Goal: Task Accomplishment & Management: Complete application form

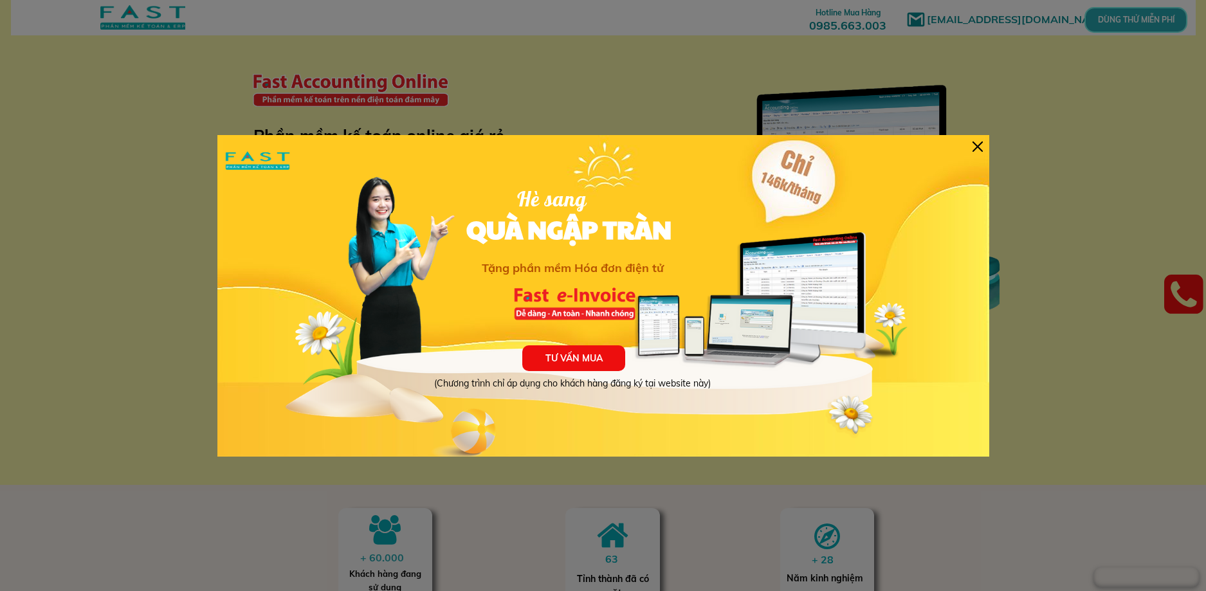
click at [977, 149] on div at bounding box center [977, 146] width 10 height 10
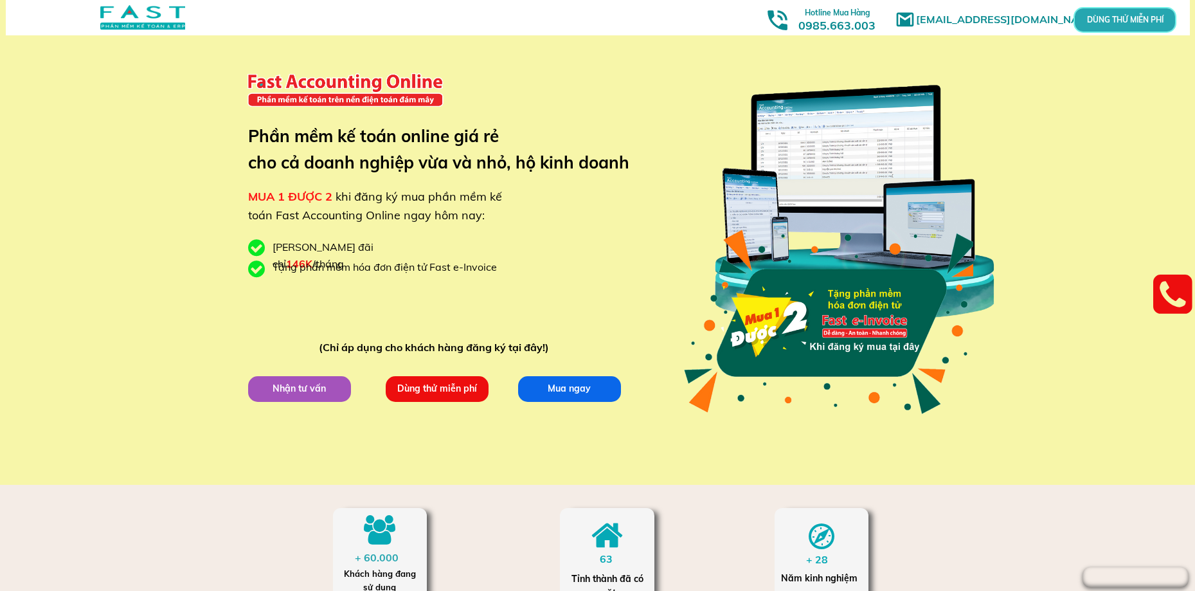
click at [473, 388] on p "Dùng thử miễn phí" at bounding box center [436, 388] width 103 height 26
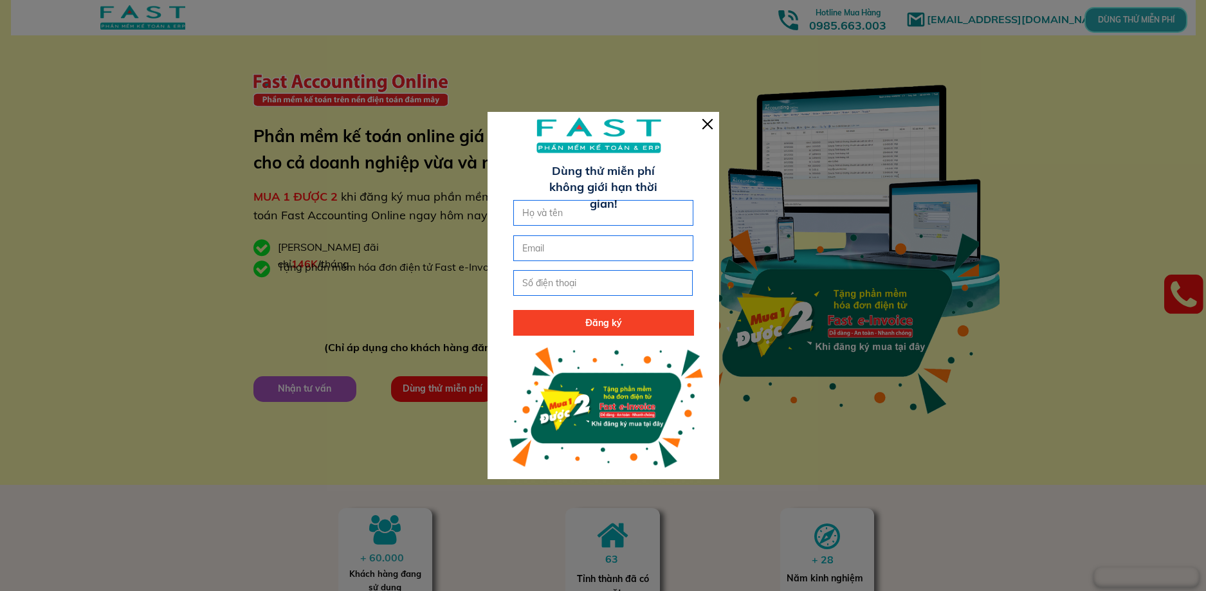
click at [581, 194] on h3 "Dùng thử miễn phí không giới hạn thời gian!" at bounding box center [603, 187] width 137 height 49
click at [577, 204] on input "text" at bounding box center [603, 213] width 168 height 24
click at [558, 230] on form "Đăng ký" at bounding box center [603, 268] width 181 height 136
click at [550, 266] on form "Đăng ký" at bounding box center [603, 268] width 181 height 136
click at [532, 297] on form "Đăng ký" at bounding box center [603, 268] width 181 height 136
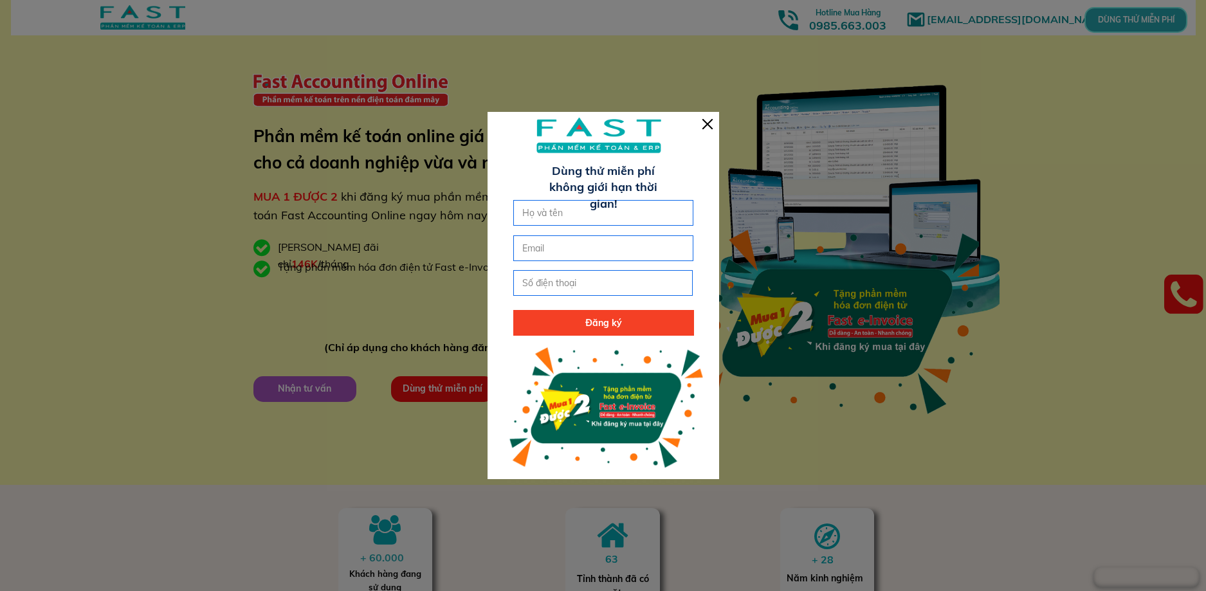
click at [556, 274] on input "tel" at bounding box center [603, 283] width 168 height 24
click at [557, 228] on form "Đăng ký" at bounding box center [603, 268] width 181 height 136
drag, startPoint x: 561, startPoint y: 221, endPoint x: 584, endPoint y: 208, distance: 26.5
click at [561, 219] on input "text" at bounding box center [603, 213] width 168 height 24
click at [702, 129] on div "Đăng ký Dùng thử miễn phí không giới hạn thời gian!" at bounding box center [602, 296] width 231 height 366
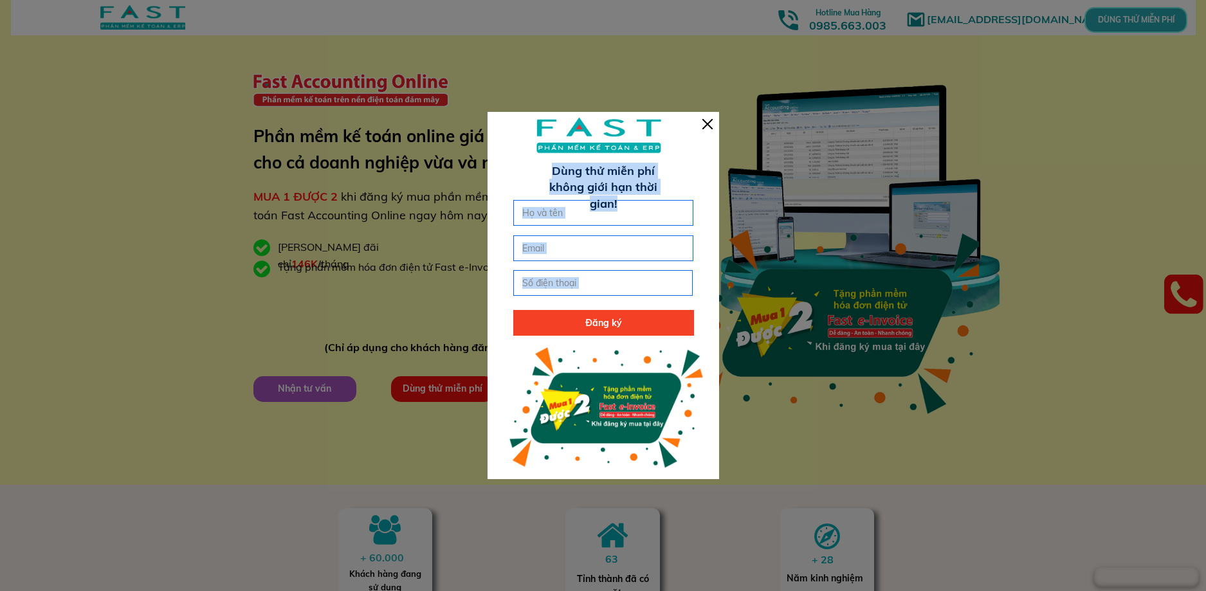
click at [705, 127] on div at bounding box center [707, 124] width 10 height 10
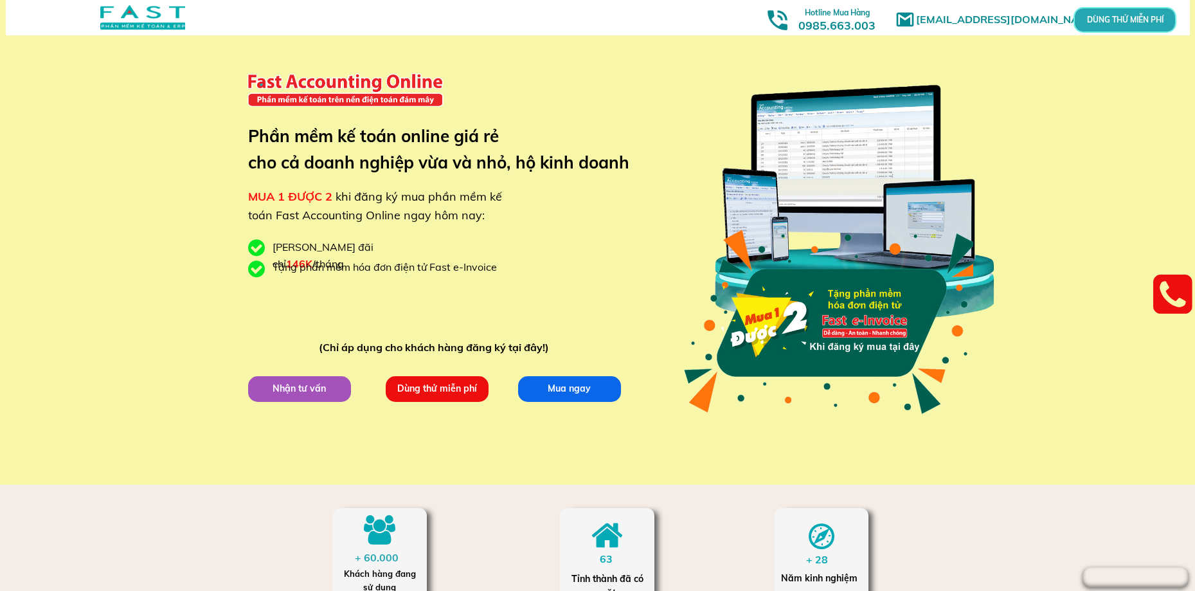
click at [452, 381] on p "Dùng thử miễn phí" at bounding box center [437, 388] width 104 height 26
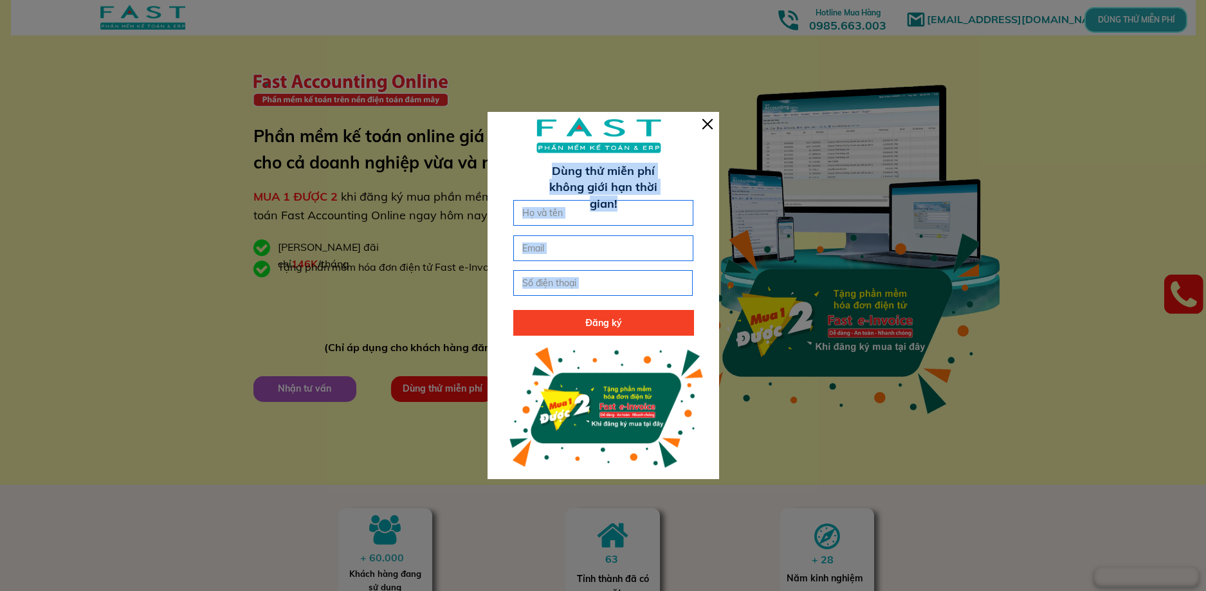
click at [556, 220] on input "text" at bounding box center [603, 213] width 168 height 24
click at [557, 213] on input "text" at bounding box center [603, 213] width 168 height 24
type input "ACC"
click at [550, 240] on input "email" at bounding box center [603, 248] width 168 height 24
click at [552, 253] on input "email" at bounding box center [603, 248] width 168 height 24
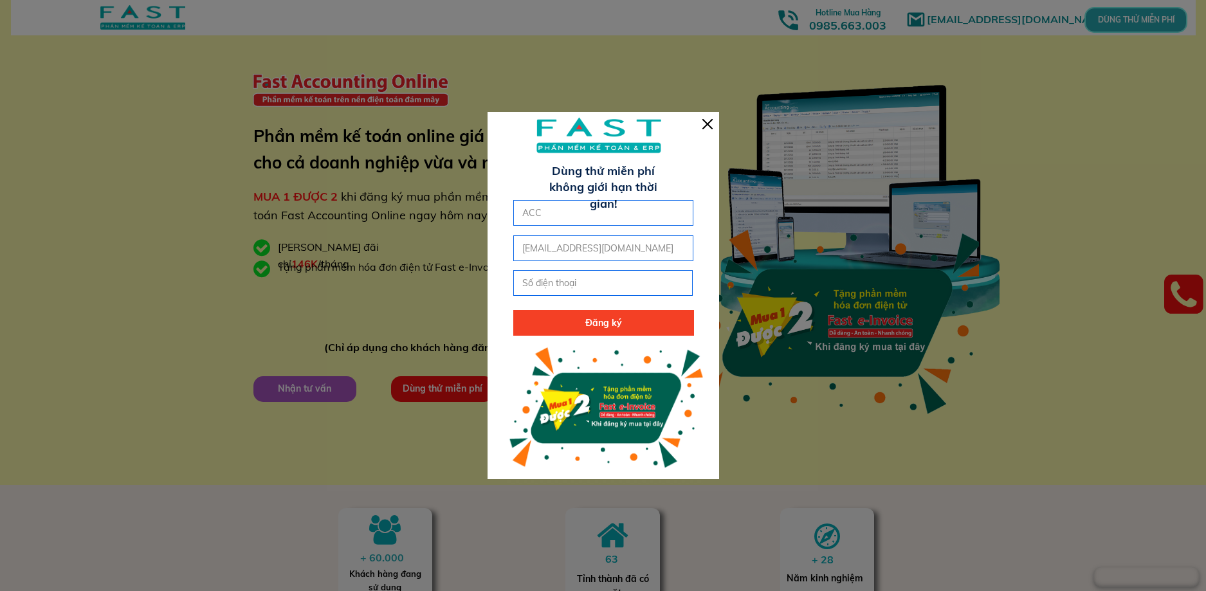
type input "[EMAIL_ADDRESS][DOMAIN_NAME]"
click at [572, 279] on input "tel" at bounding box center [603, 283] width 168 height 24
click at [589, 316] on p "Đăng ký" at bounding box center [603, 323] width 180 height 26
drag, startPoint x: 571, startPoint y: 288, endPoint x: 566, endPoint y: 281, distance: 8.4
click at [566, 281] on input "tel" at bounding box center [603, 283] width 168 height 24
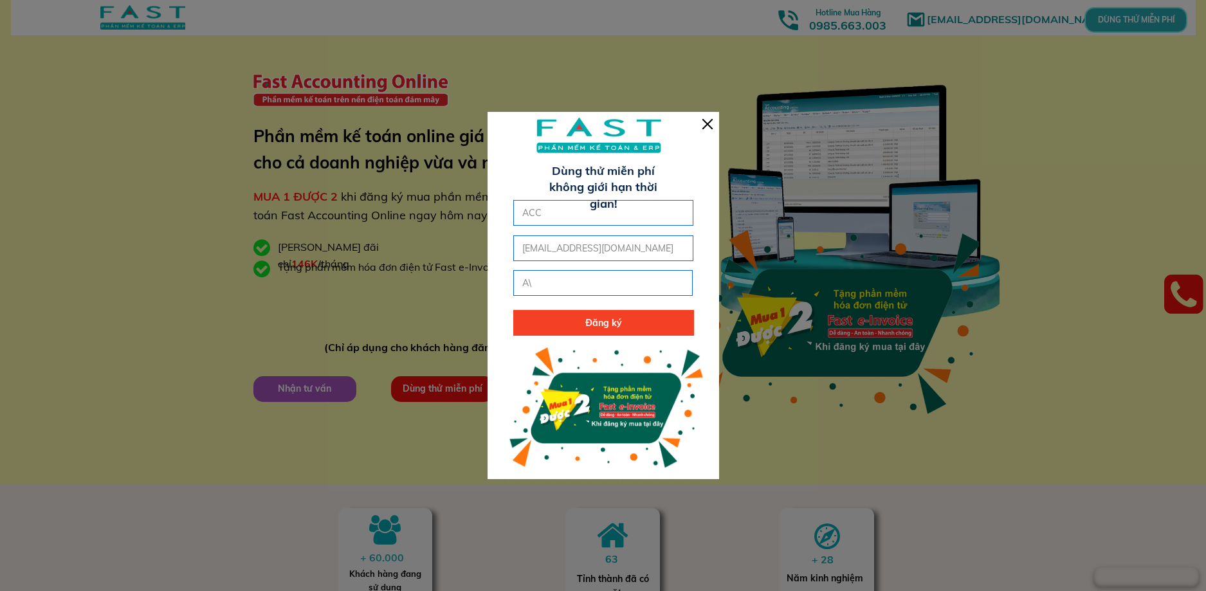
type input "A"
click at [563, 281] on input "tel" at bounding box center [603, 283] width 168 height 24
type input "0344220439"
click at [552, 330] on p "Đăng ký" at bounding box center [603, 323] width 180 height 26
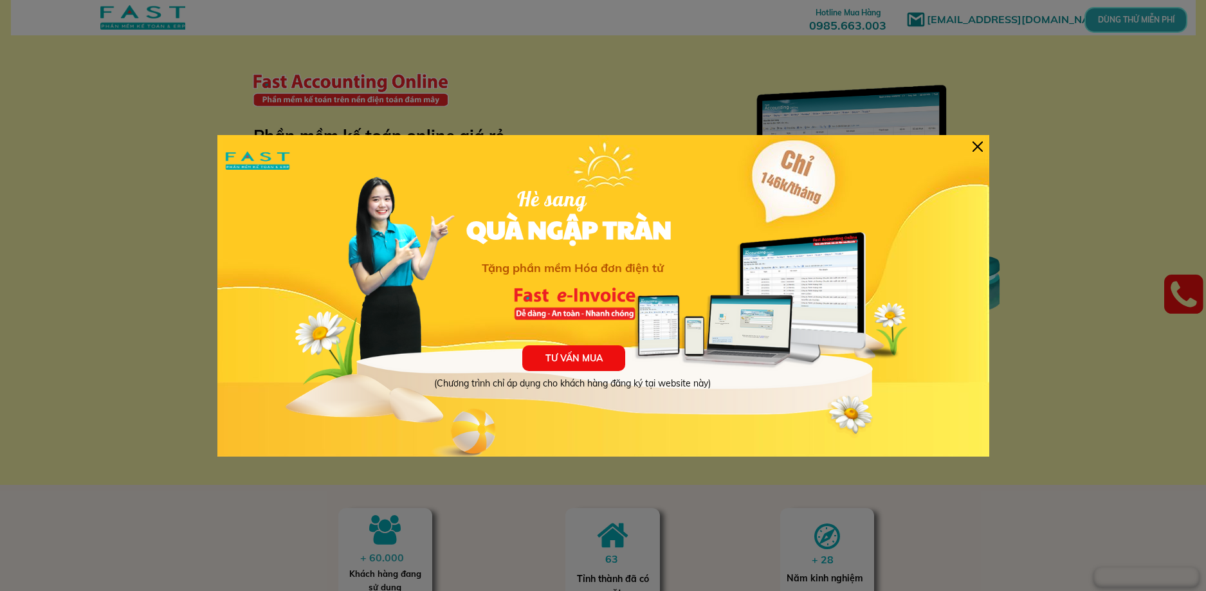
click at [973, 150] on div at bounding box center [977, 146] width 10 height 10
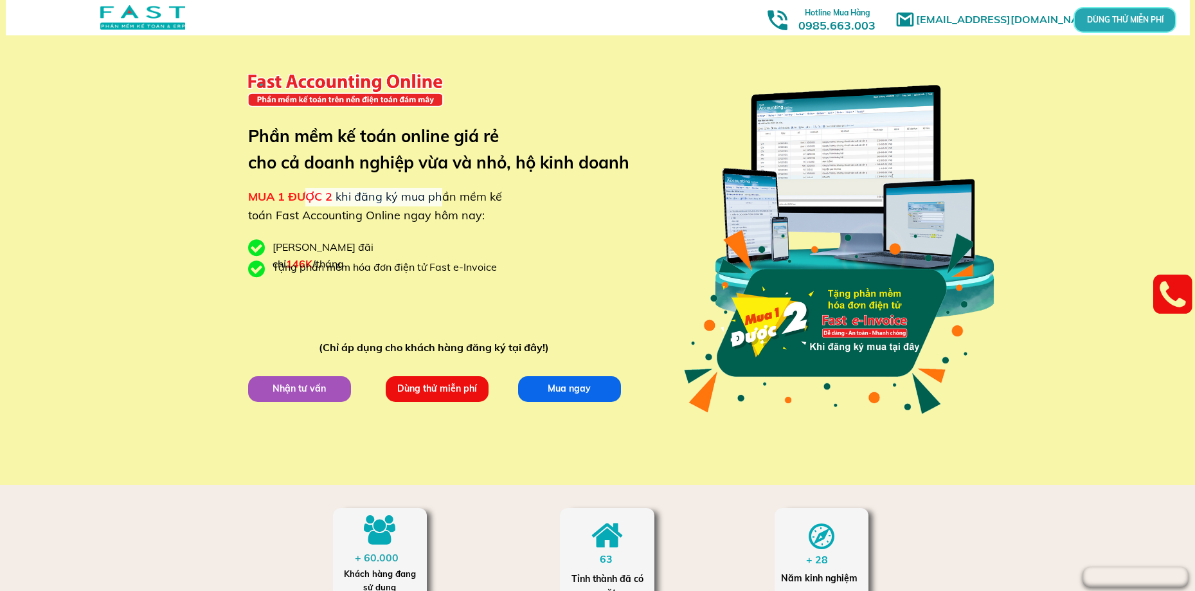
drag, startPoint x: 303, startPoint y: 194, endPoint x: 455, endPoint y: 200, distance: 151.8
click at [441, 197] on div "MUA 1 ĐƯỢC 2 khi đăng ký mua phần mềm kế toán Fast Accounting Online ngay hôm n…" at bounding box center [377, 206] width 258 height 37
click at [456, 200] on span "khi đăng ký mua phần mềm kế toán Fast Accounting Online ngay hôm nay:" at bounding box center [375, 205] width 254 height 33
click at [438, 212] on span "khi đăng ký mua phần mềm kế toán Fast Accounting Online ngay hôm nay:" at bounding box center [375, 205] width 254 height 33
drag, startPoint x: 352, startPoint y: 247, endPoint x: 392, endPoint y: 250, distance: 40.0
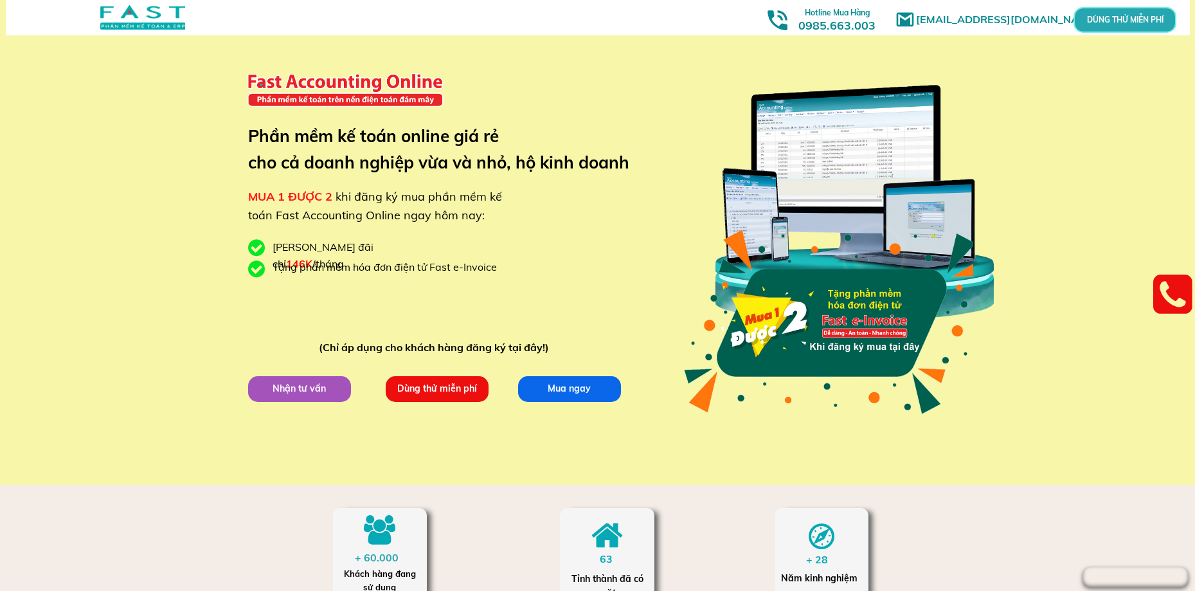
click at [312, 257] on span "146K" at bounding box center [299, 263] width 26 height 13
click at [401, 250] on div "Giá ưu đãi chỉ 146K /tháng" at bounding box center [356, 255] width 167 height 33
drag, startPoint x: 359, startPoint y: 265, endPoint x: 484, endPoint y: 269, distance: 124.8
click at [479, 269] on div "Tặng phần mềm hóa đơn điện tử Fast e-Invoice" at bounding box center [390, 267] width 234 height 17
click at [489, 269] on div "Tặng phần mềm hóa đơn điện tử Fast e-Invoice" at bounding box center [390, 267] width 234 height 17
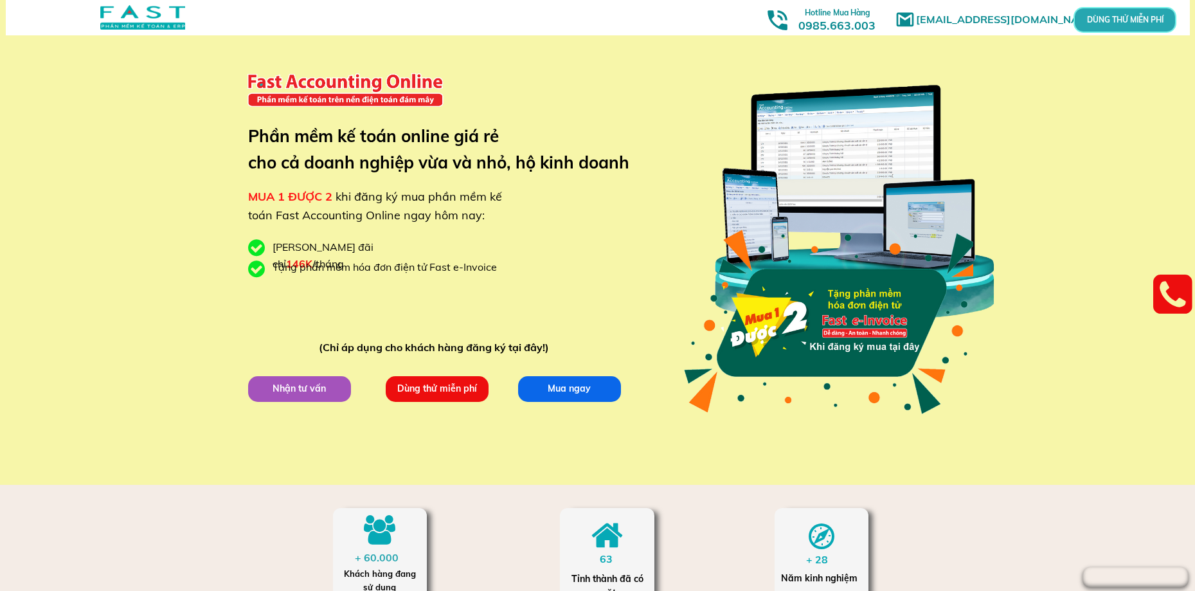
drag, startPoint x: 514, startPoint y: 269, endPoint x: 532, endPoint y: 269, distance: 17.4
click at [516, 269] on div "marketingfasthn@gmail.com MUA 1 ĐƯỢC 2 khi đăng ký mua phần mềm kế toán Fast Ac…" at bounding box center [597, 242] width 617 height 485
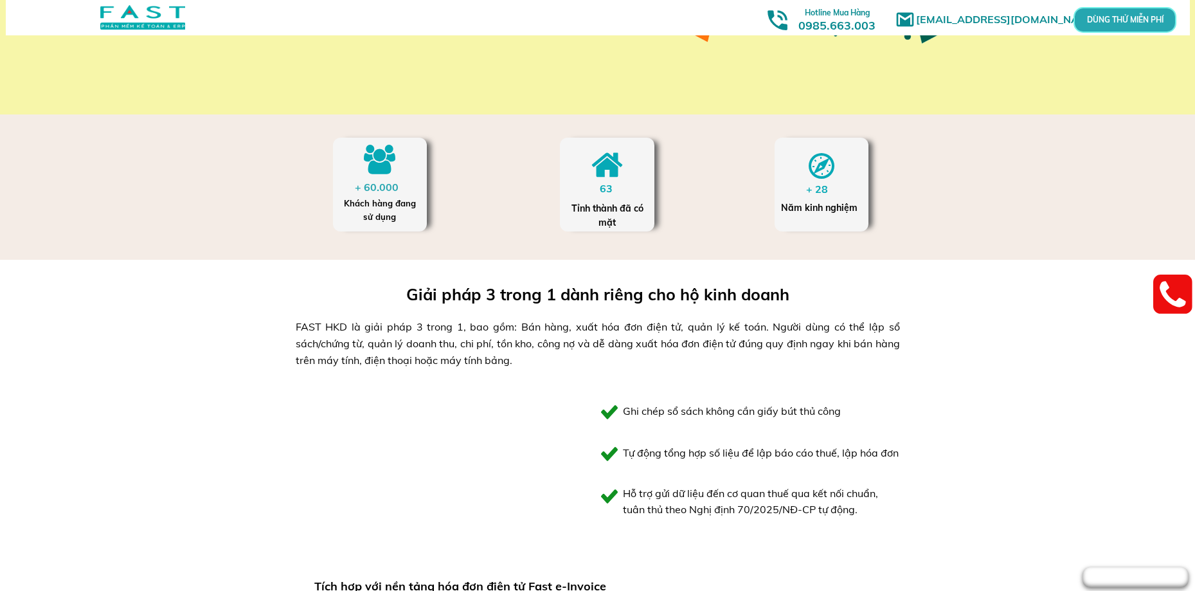
scroll to position [450, 0]
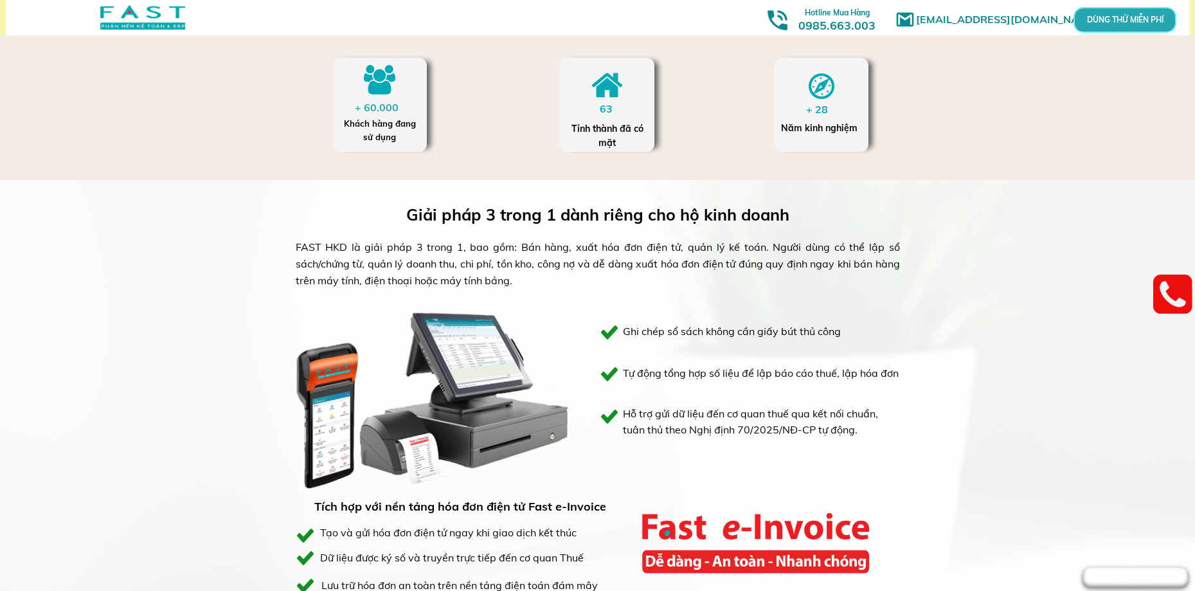
drag, startPoint x: 377, startPoint y: 102, endPoint x: 410, endPoint y: 107, distance: 33.1
click at [377, 102] on div "+ 60.000" at bounding box center [380, 108] width 50 height 17
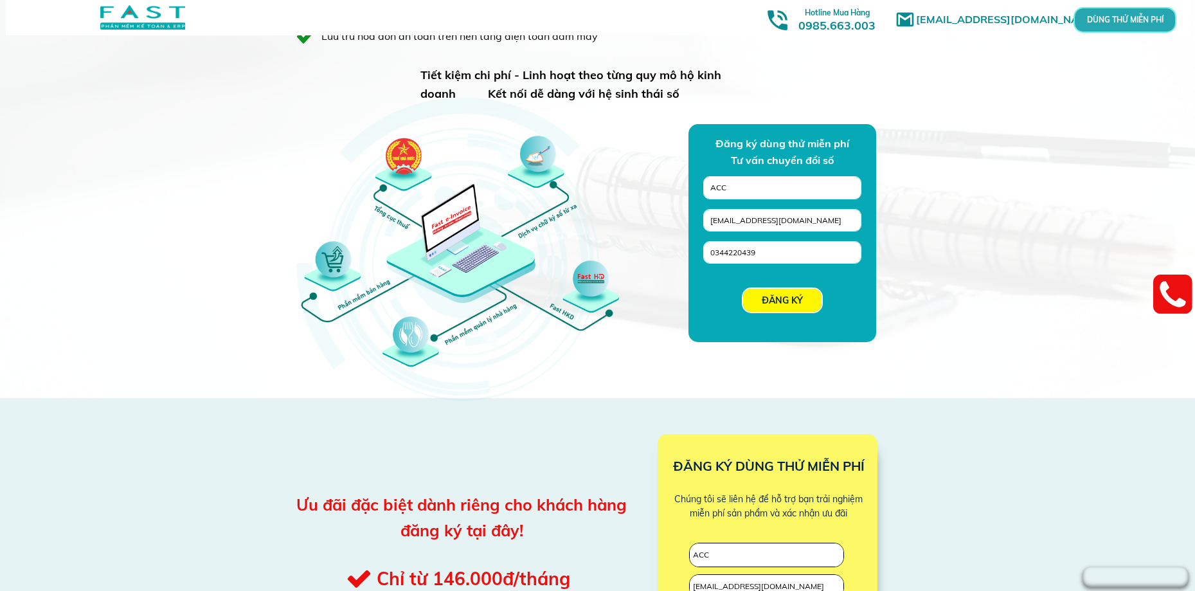
scroll to position [964, 0]
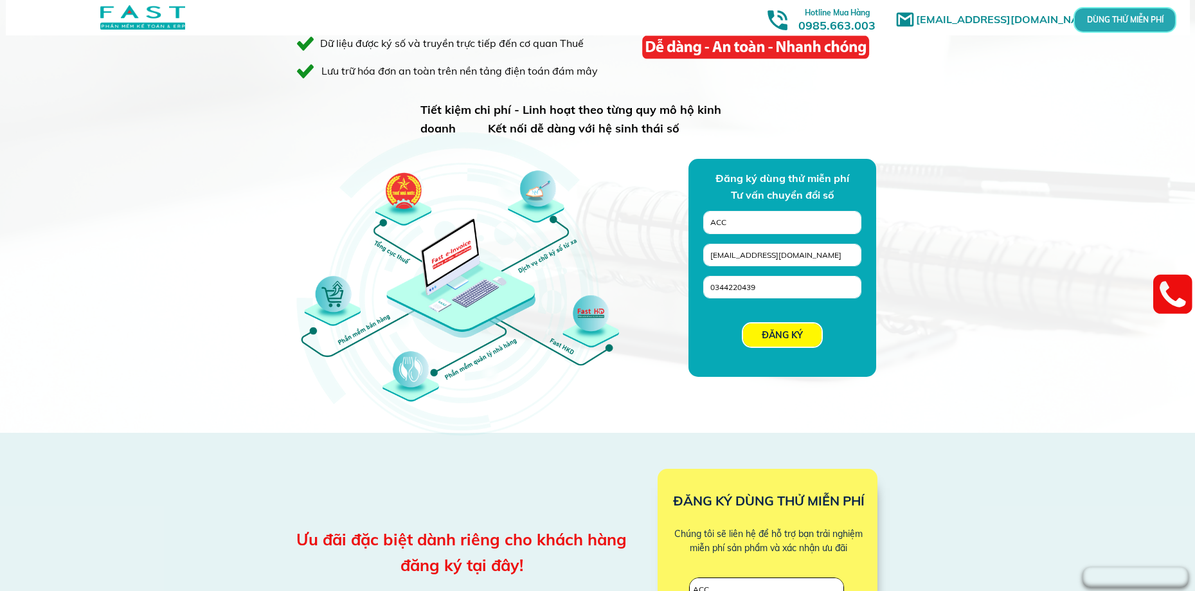
click at [1118, 24] on p "DÙNG THỬ MIỄN PHÍ" at bounding box center [1125, 20] width 31 height 7
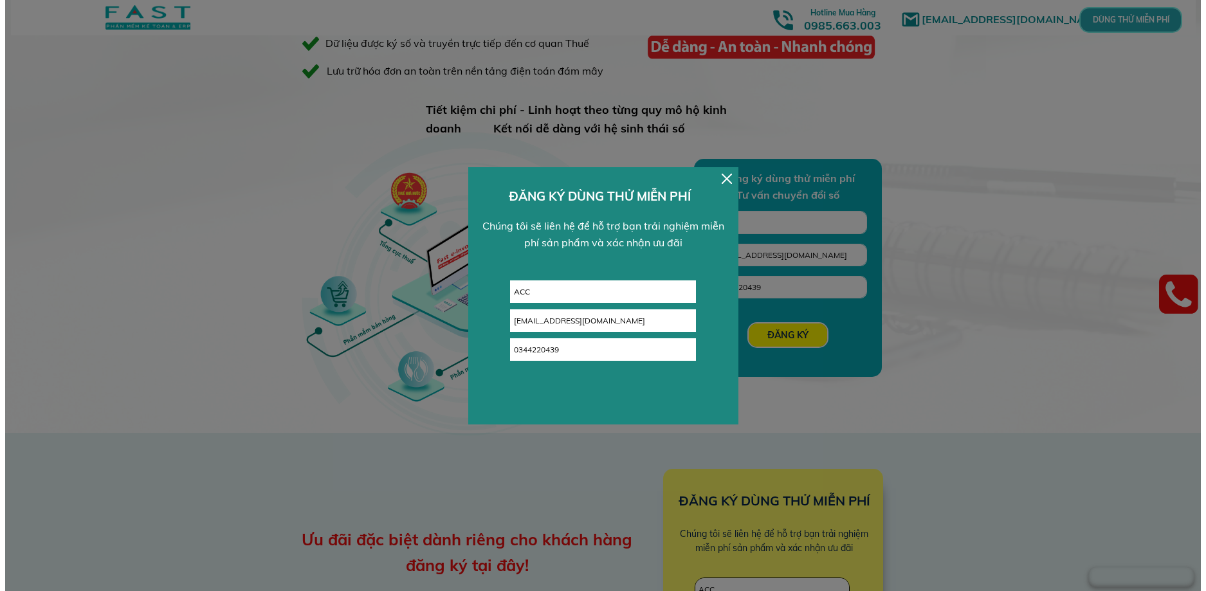
scroll to position [0, 0]
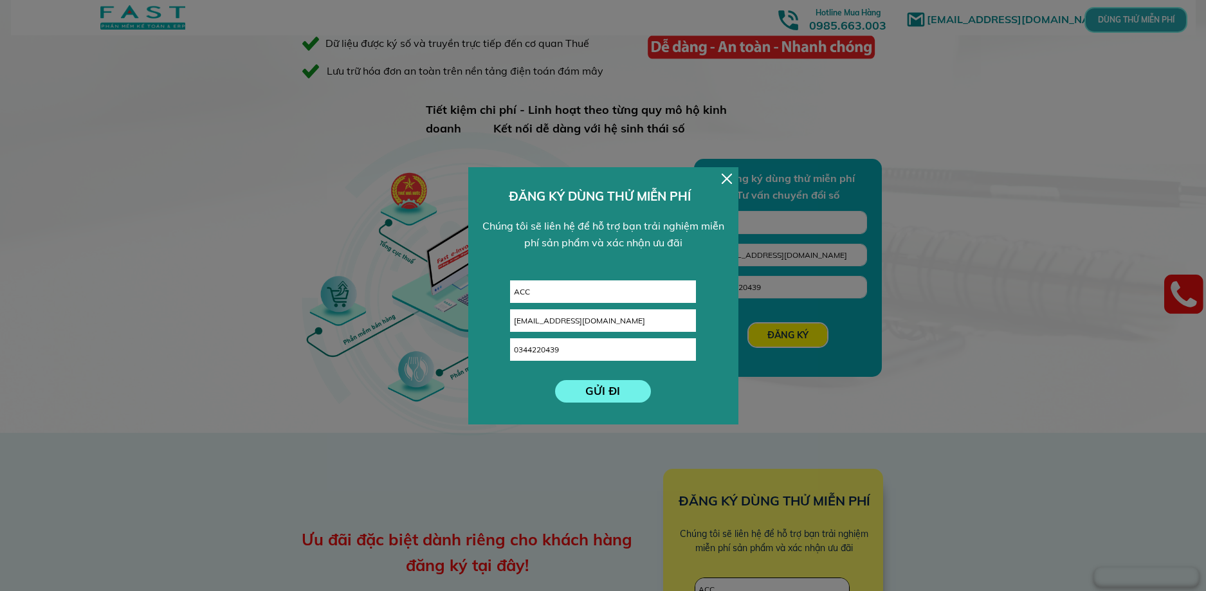
click at [594, 401] on p "GỬI ĐI" at bounding box center [603, 391] width 96 height 23
